Goal: Check status

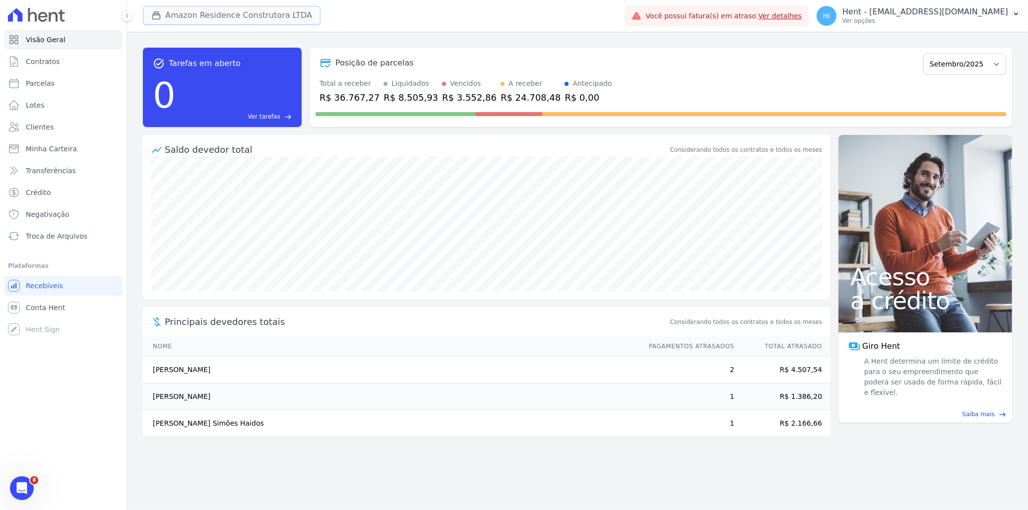
click at [207, 15] on button "Amazon Residence Construtora LTDA" at bounding box center [232, 15] width 178 height 19
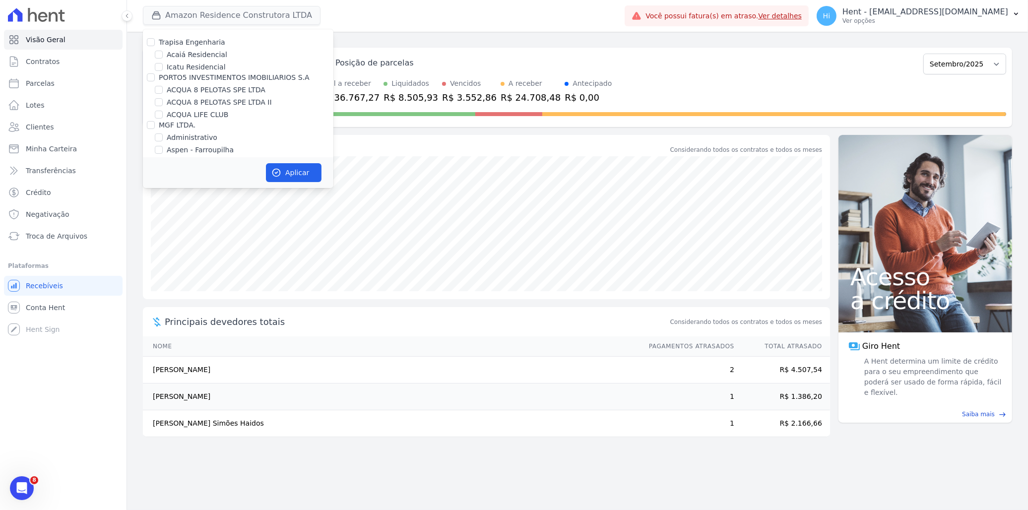
scroll to position [3760, 0]
click at [237, 209] on label "HARAS ROYAL URBANISMO" at bounding box center [213, 214] width 93 height 10
click at [163, 210] on input "HARAS ROYAL URBANISMO" at bounding box center [159, 214] width 8 height 8
checkbox input "true"
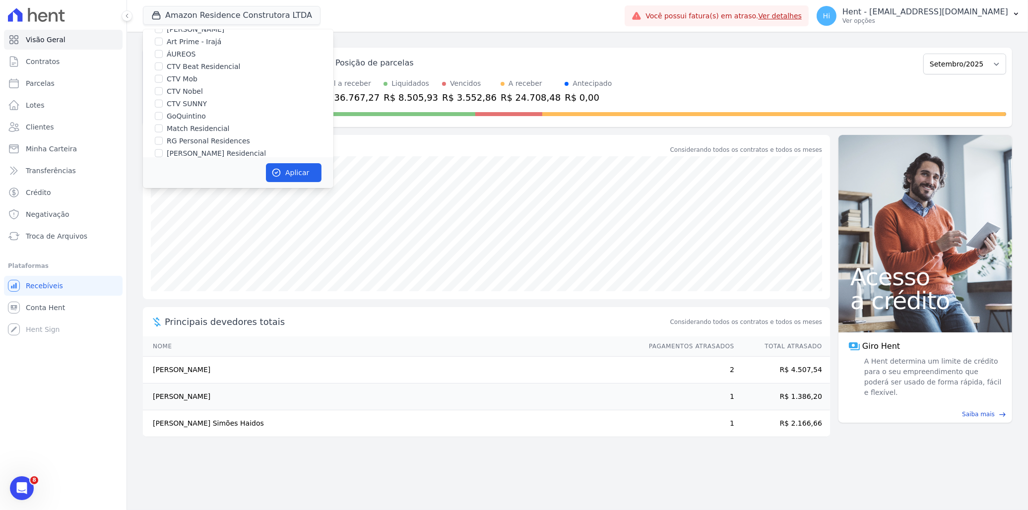
click at [196, 172] on label "Amazon Residence Construtora LTDA" at bounding box center [223, 176] width 128 height 8
click at [155, 172] on input "Amazon Residence Construtora LTDA" at bounding box center [151, 176] width 8 height 8
checkbox input "false"
click at [282, 166] on button "Aplicar" at bounding box center [294, 172] width 56 height 19
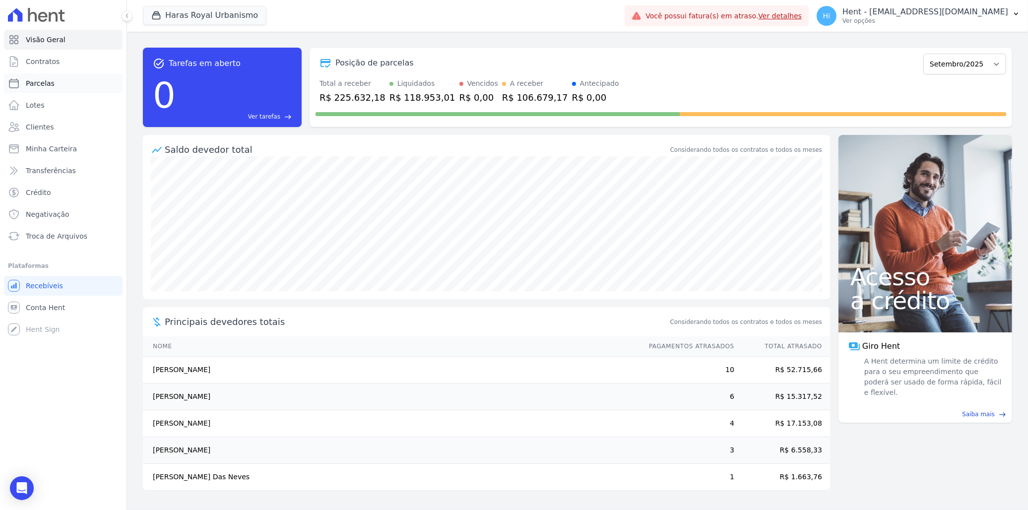
click at [46, 84] on span "Parcelas" at bounding box center [40, 83] width 29 height 10
select select
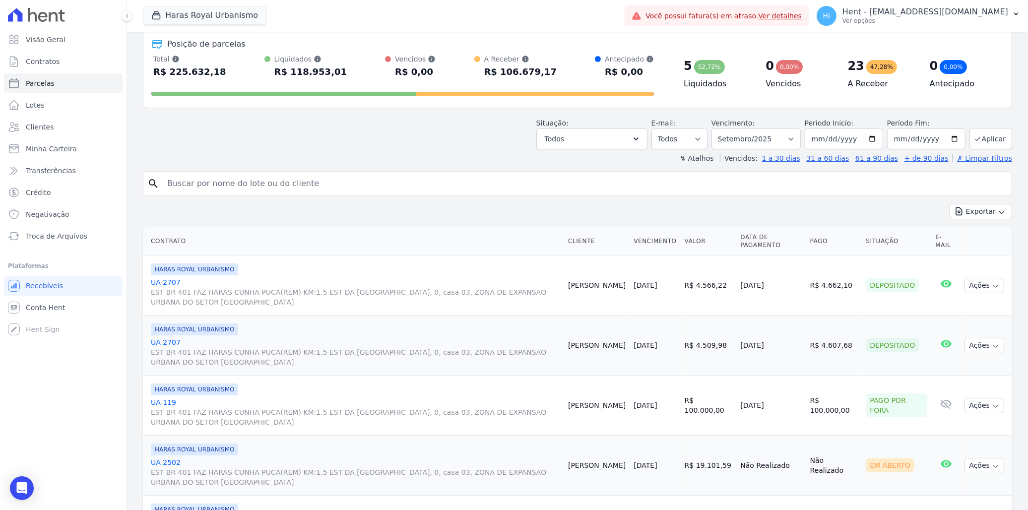
scroll to position [220, 0]
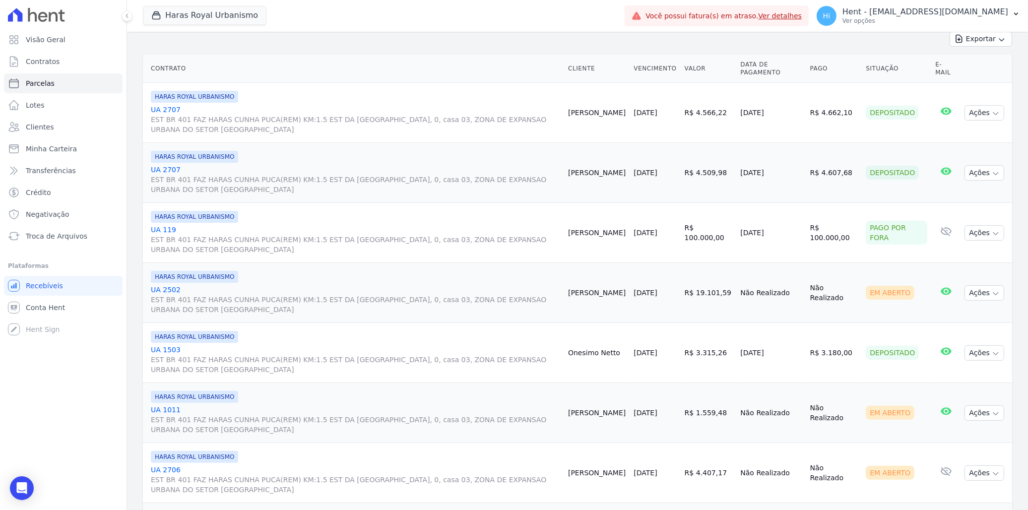
click at [162, 289] on link "UA 2502 EST BR 401 FAZ HARAS CUNHA PUCA(REM) KM:1.5 EST DA [GEOGRAPHIC_DATA], 0…" at bounding box center [355, 300] width 409 height 30
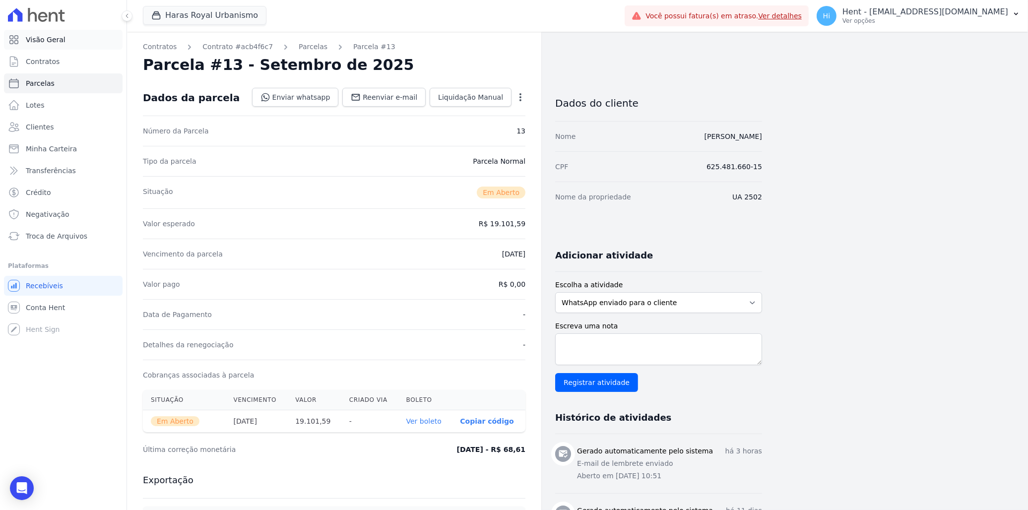
click at [58, 44] on span "Visão Geral" at bounding box center [46, 40] width 40 height 10
